Goal: Navigation & Orientation: Find specific page/section

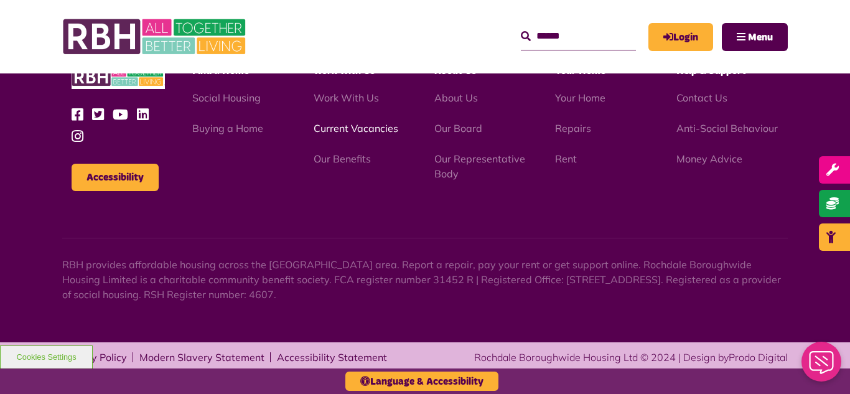
scroll to position [1782, 0]
click at [167, 39] on img at bounding box center [155, 36] width 187 height 49
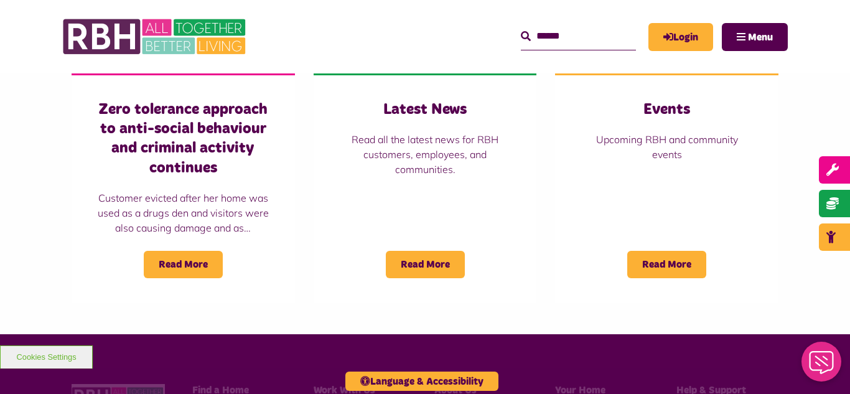
scroll to position [987, 0]
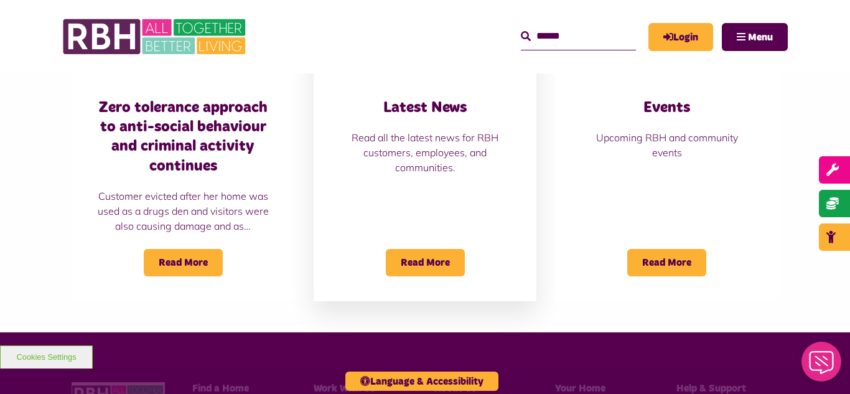
click at [438, 125] on div "Latest News Read all the latest news for RBH customers, employees, and communit…" at bounding box center [426, 136] width 174 height 77
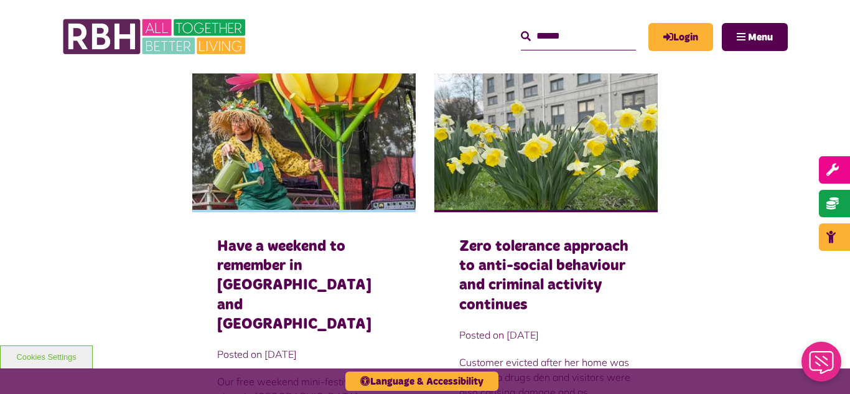
scroll to position [822, 0]
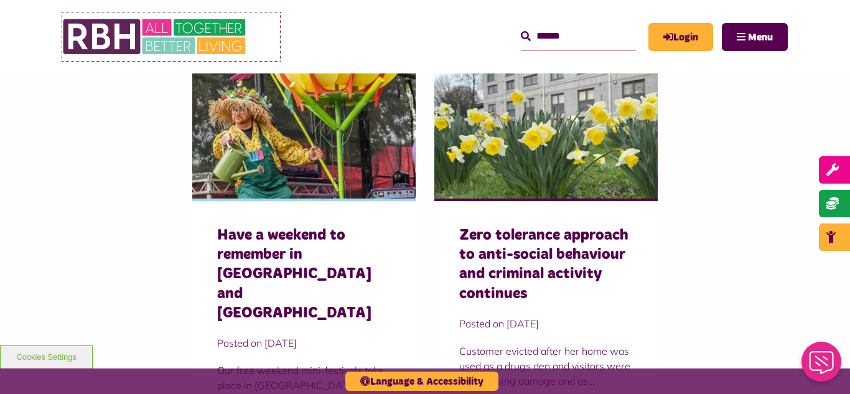
click at [187, 34] on img at bounding box center [155, 36] width 187 height 49
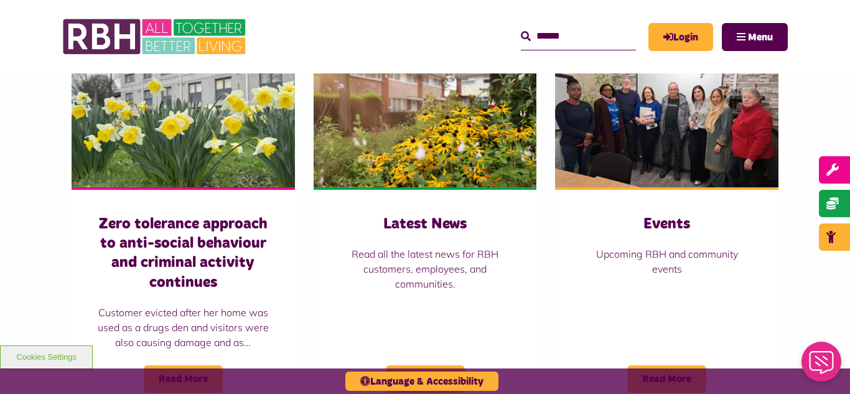
scroll to position [872, 0]
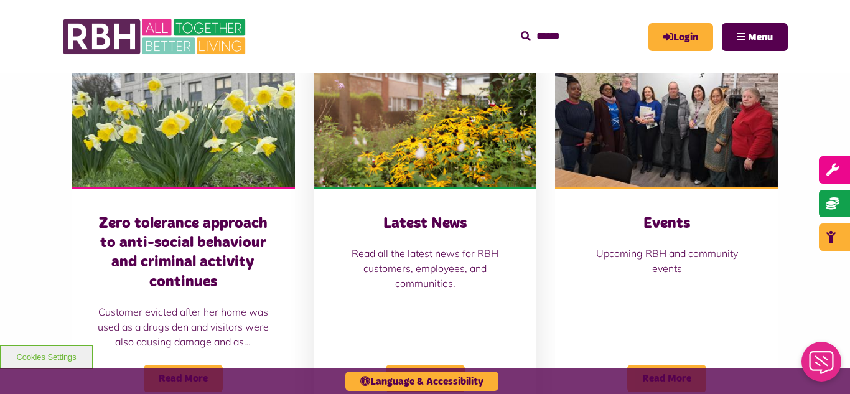
click at [388, 109] on img at bounding box center [426, 116] width 224 height 139
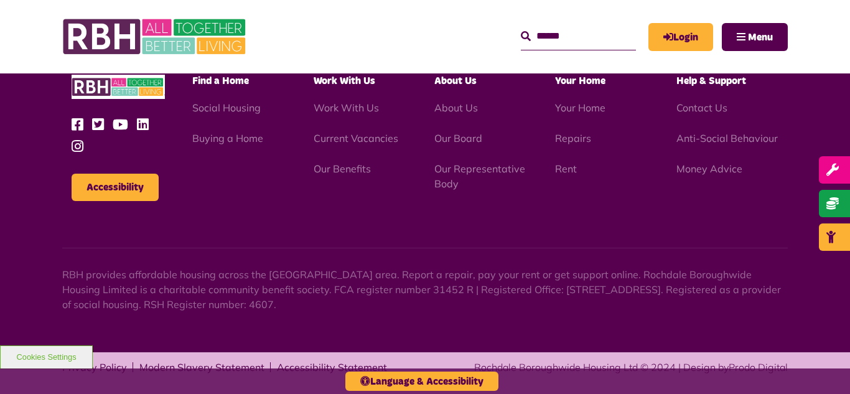
scroll to position [1355, 0]
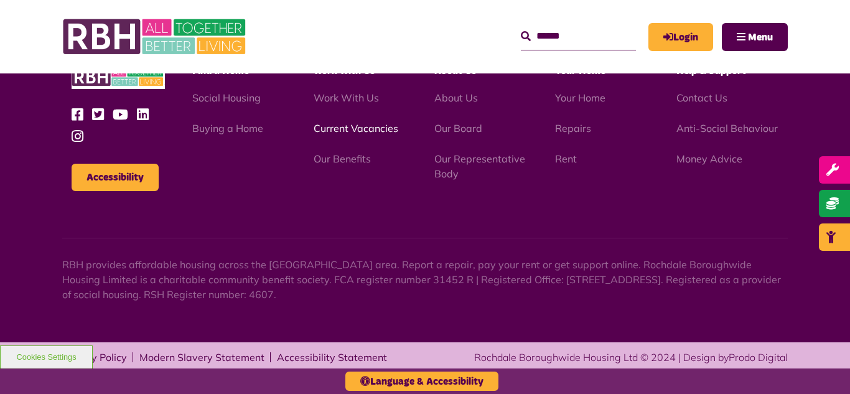
click at [351, 134] on link "Current Vacancies" at bounding box center [356, 128] width 85 height 12
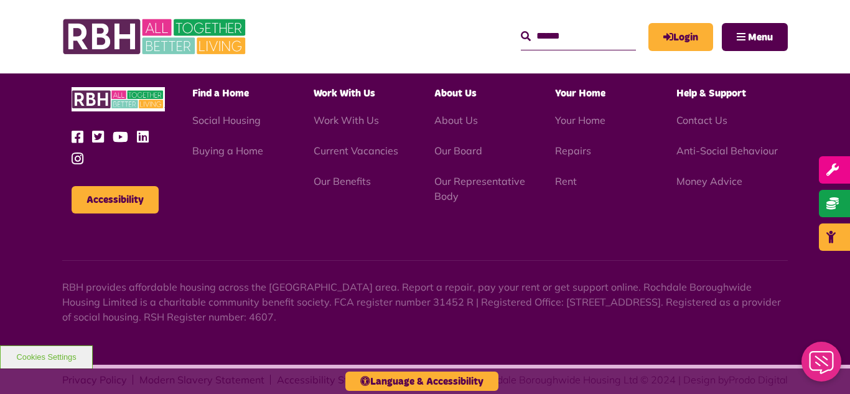
scroll to position [1768, 0]
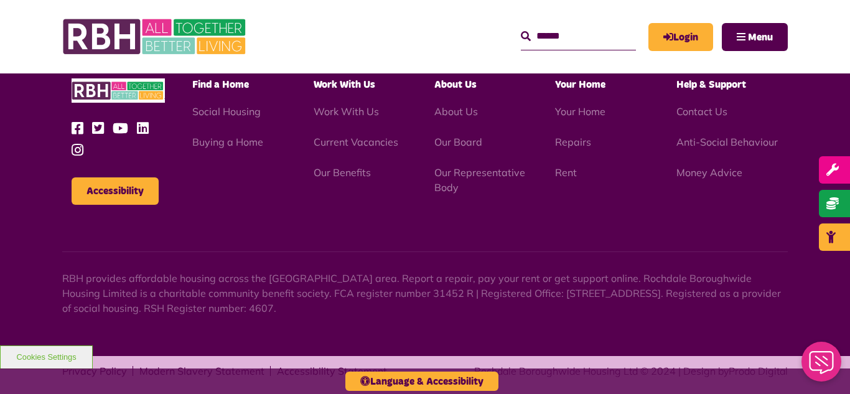
click at [467, 179] on li "Our Representative Body" at bounding box center [486, 180] width 102 height 30
click at [462, 176] on link "Our Representative Body" at bounding box center [480, 179] width 91 height 27
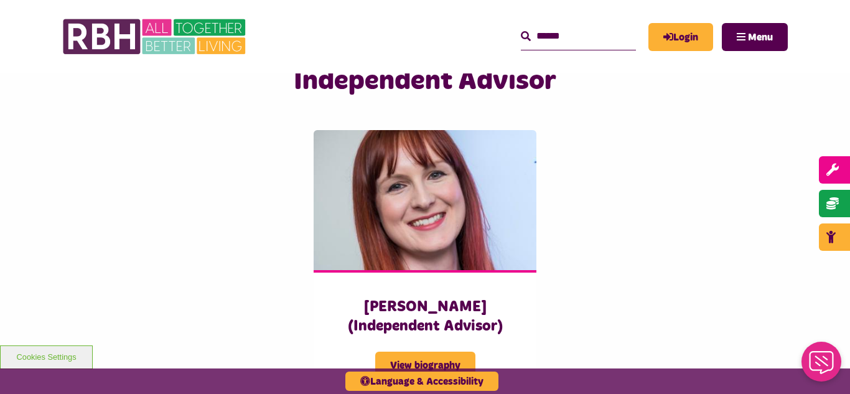
scroll to position [3063, 0]
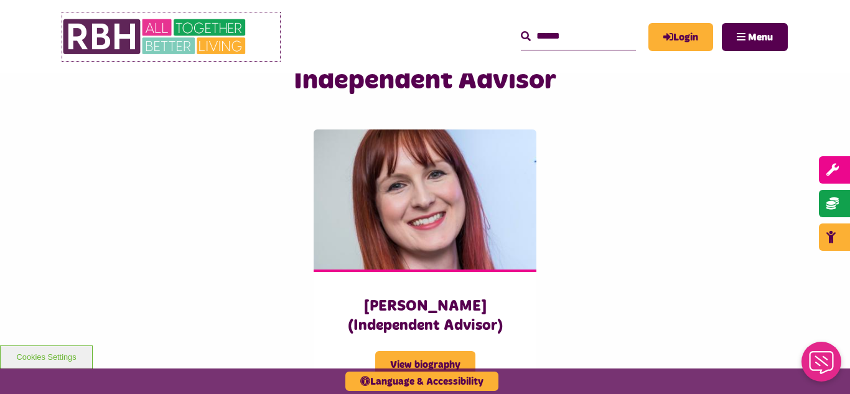
click at [177, 39] on img at bounding box center [155, 36] width 187 height 49
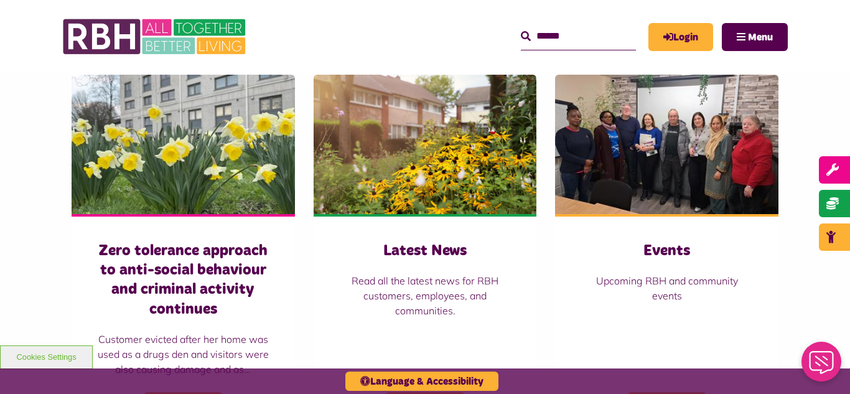
scroll to position [847, 0]
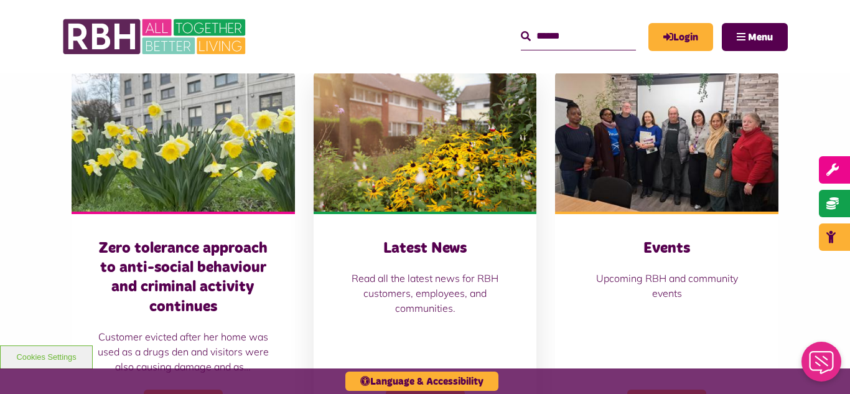
click at [402, 77] on img at bounding box center [426, 141] width 224 height 139
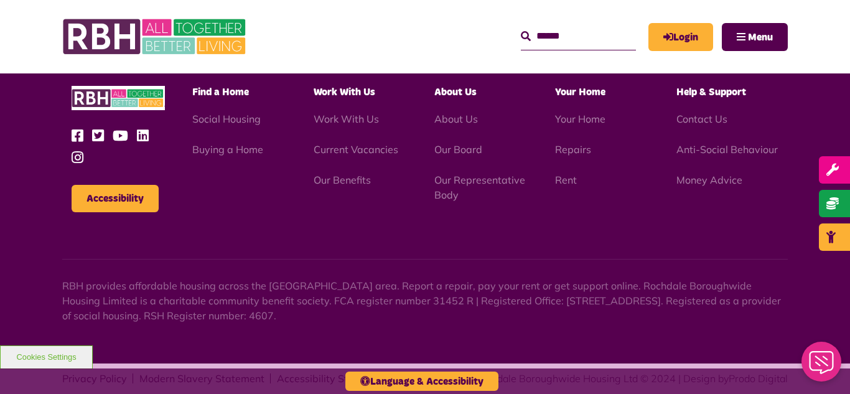
scroll to position [1355, 0]
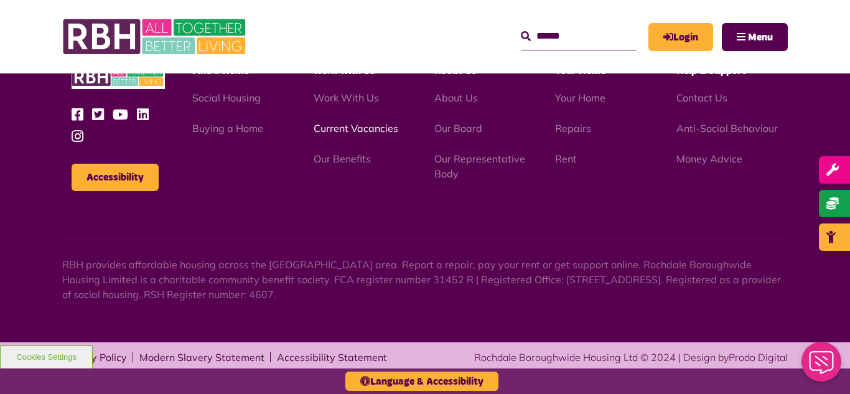
click at [346, 128] on link "Current Vacancies" at bounding box center [356, 128] width 85 height 12
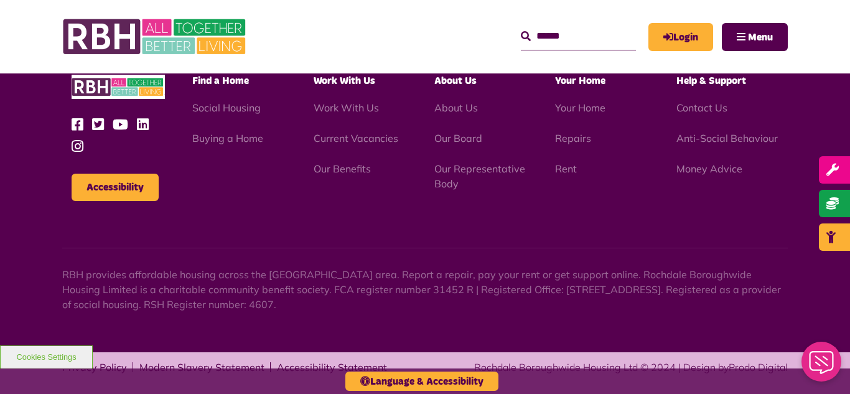
scroll to position [1782, 0]
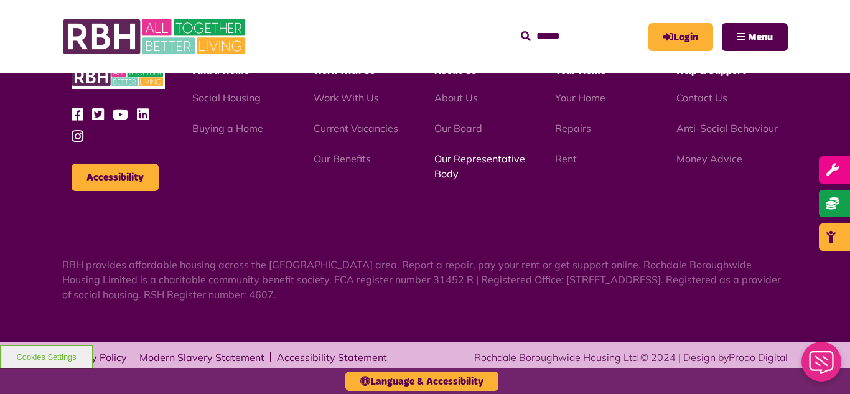
click at [467, 159] on link "Our Representative Body" at bounding box center [480, 166] width 91 height 27
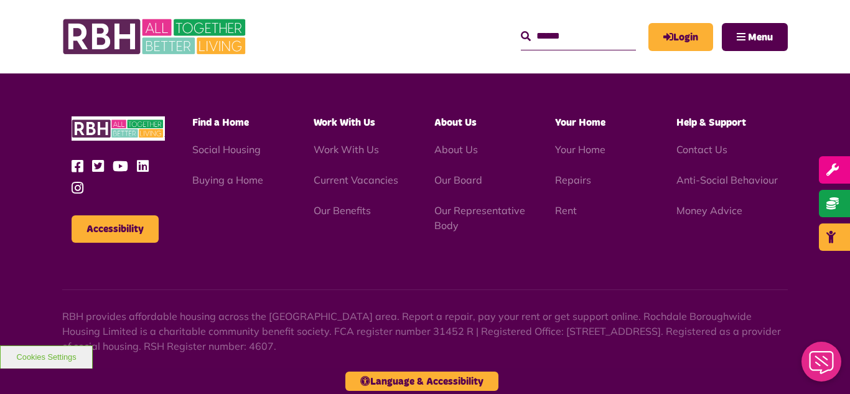
scroll to position [3615, 0]
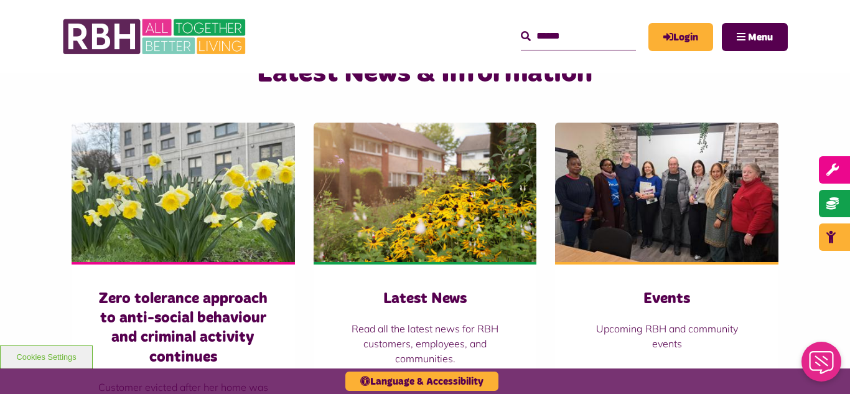
scroll to position [847, 0]
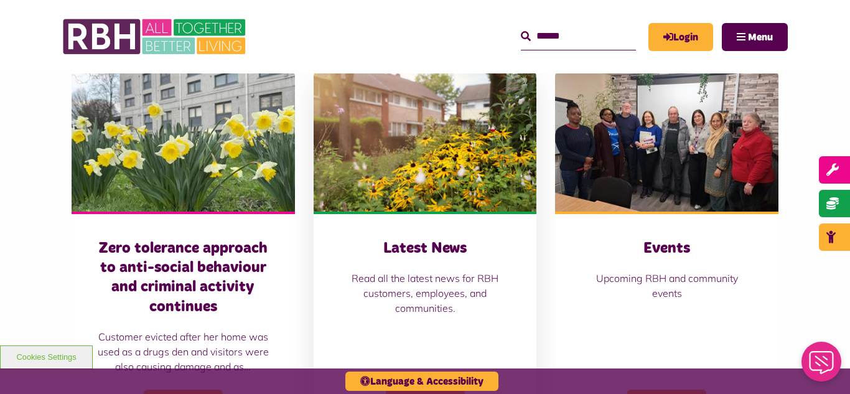
click at [430, 186] on img at bounding box center [426, 141] width 224 height 139
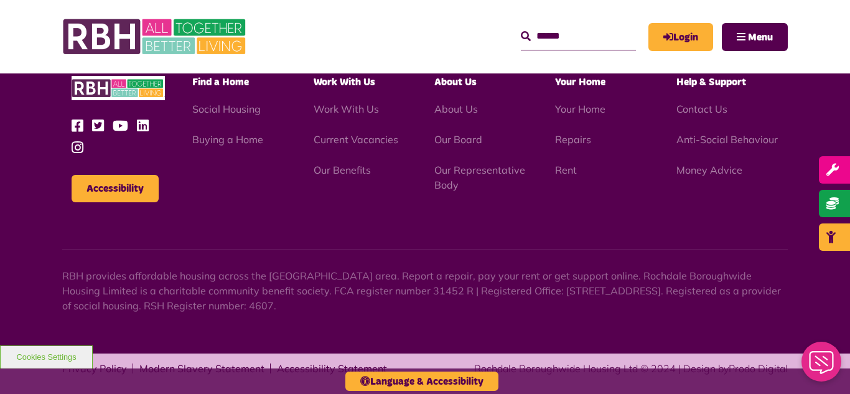
scroll to position [1345, 0]
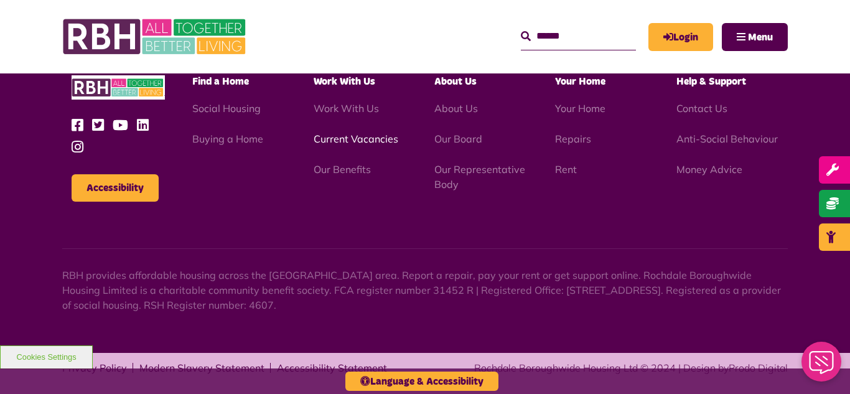
click at [338, 141] on link "Current Vacancies" at bounding box center [356, 139] width 85 height 12
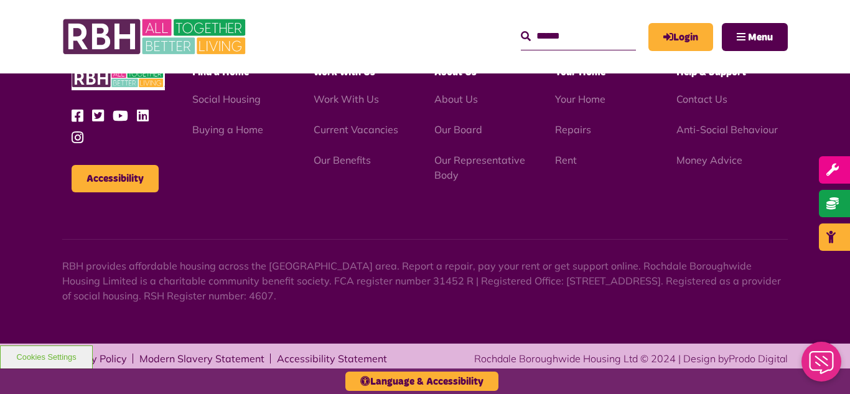
scroll to position [1782, 0]
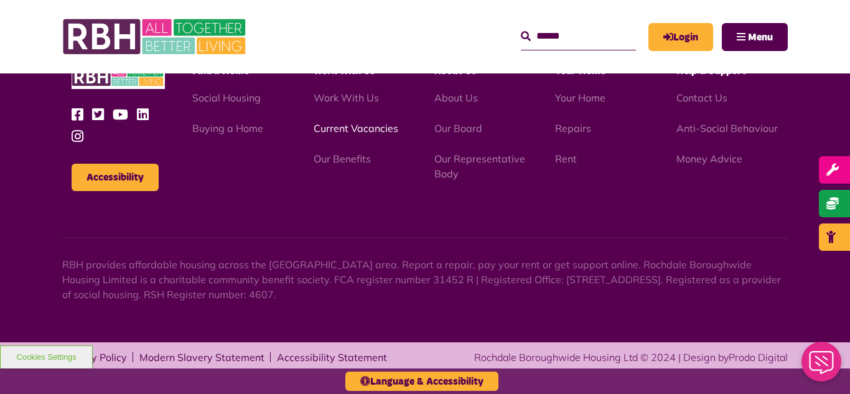
click at [334, 127] on link "Current Vacancies" at bounding box center [356, 128] width 85 height 12
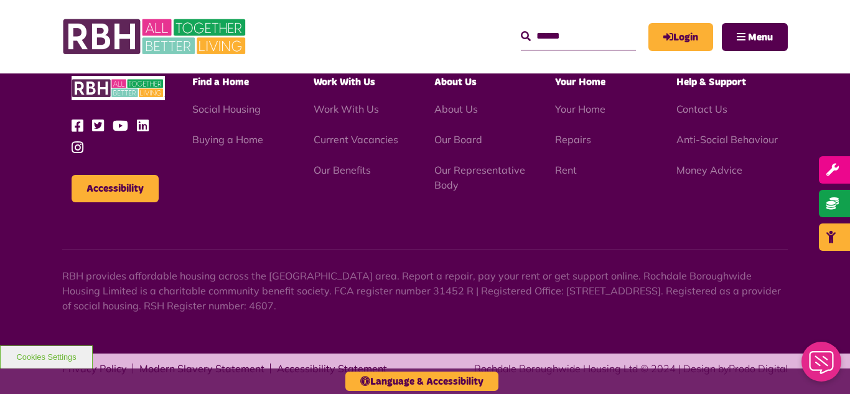
scroll to position [1782, 0]
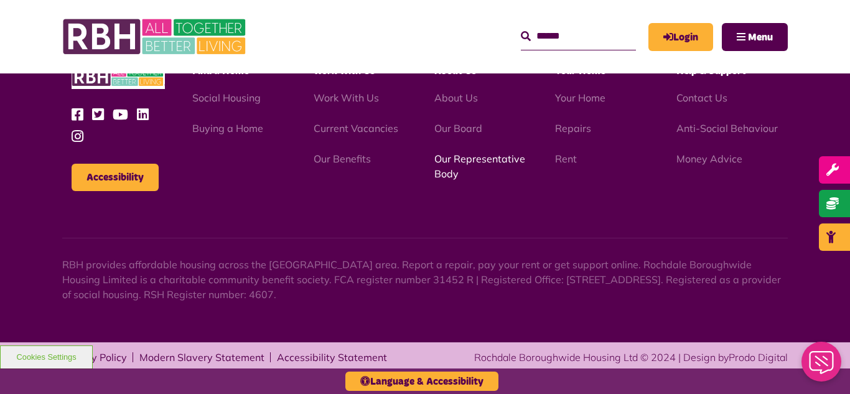
click at [472, 159] on link "Our Representative Body" at bounding box center [480, 166] width 91 height 27
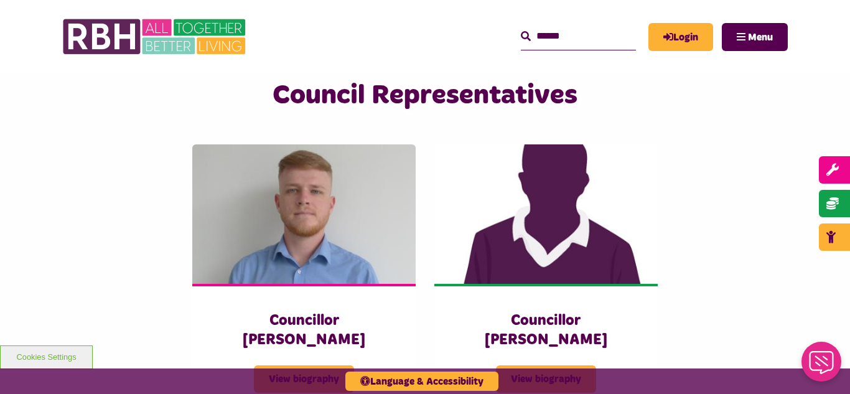
scroll to position [2668, 0]
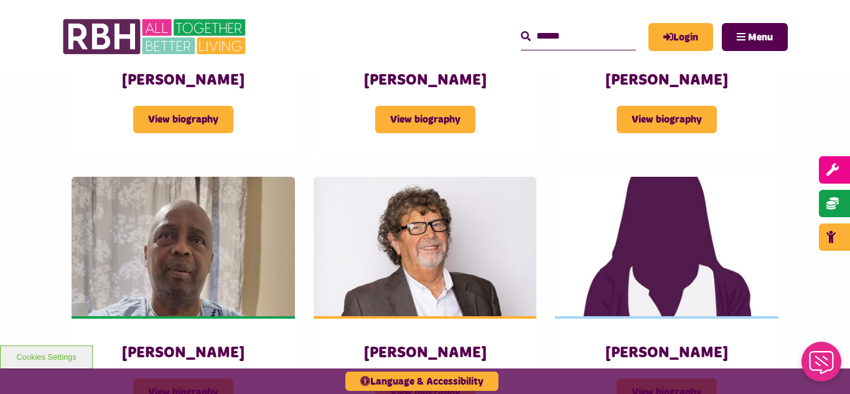
scroll to position [1373, 0]
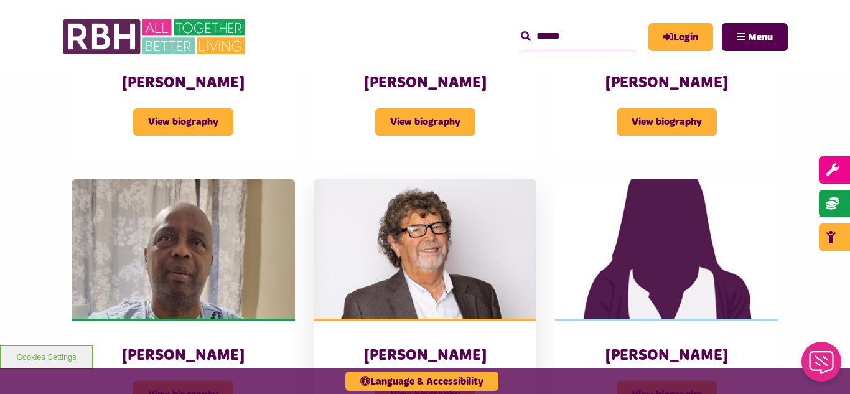
click at [415, 225] on img at bounding box center [426, 248] width 224 height 139
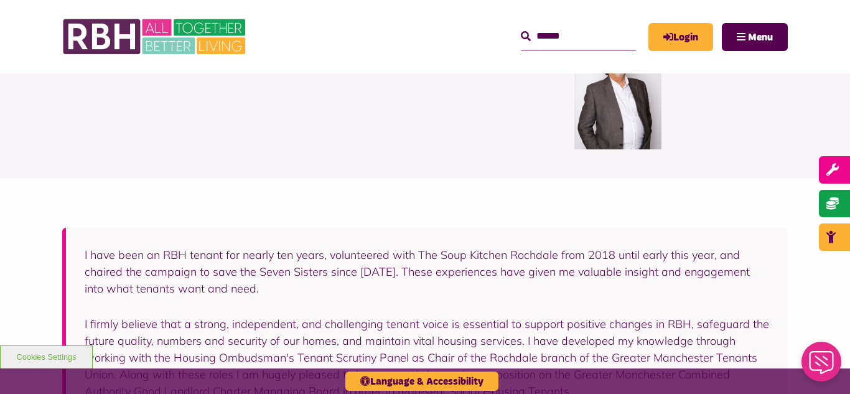
scroll to position [224, 0]
